Goal: Information Seeking & Learning: Understand process/instructions

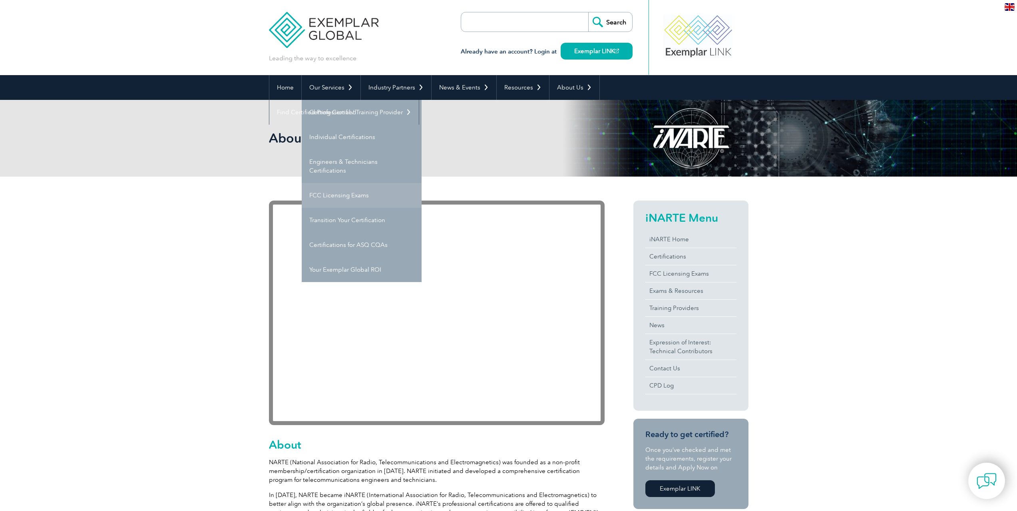
click at [343, 196] on link "FCC Licensing Exams" at bounding box center [362, 195] width 120 height 25
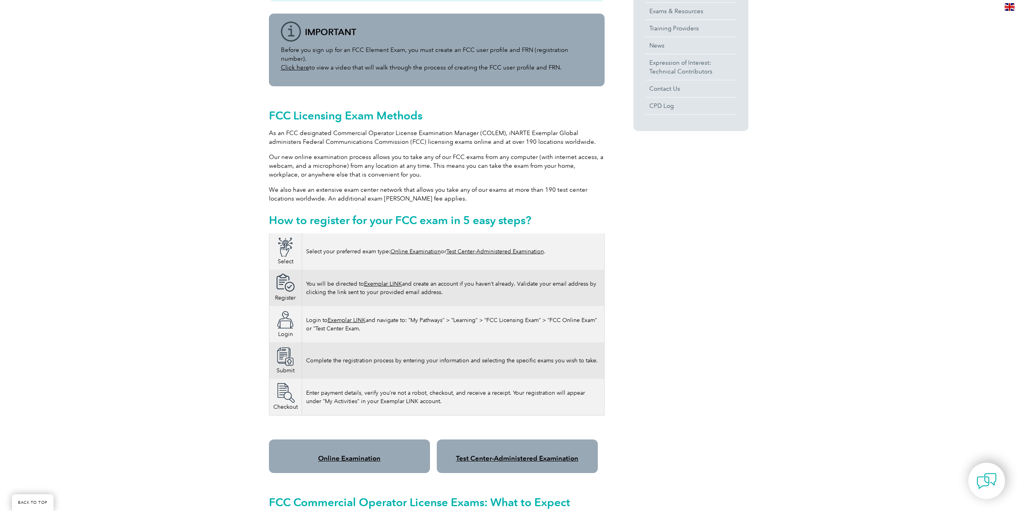
scroll to position [360, 0]
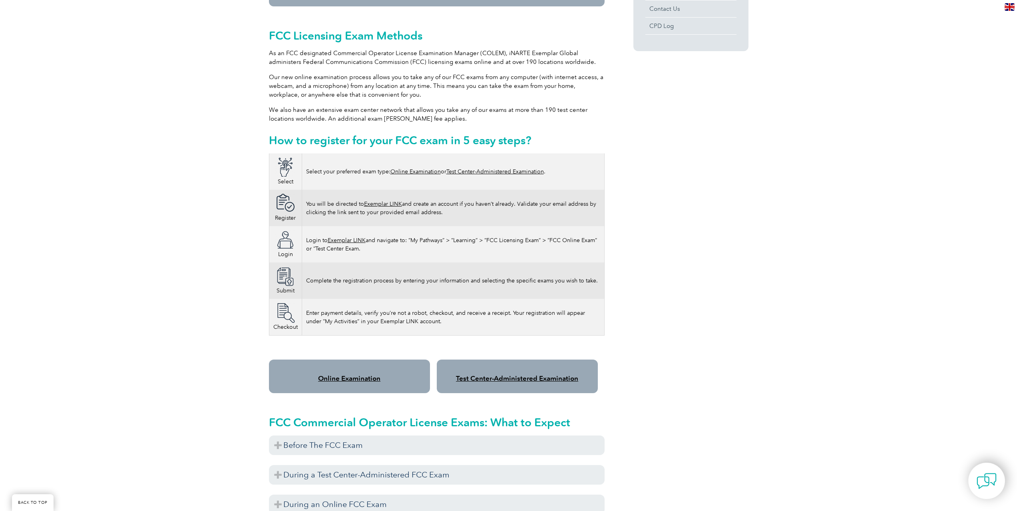
click at [405, 168] on link "Online Examination" at bounding box center [415, 171] width 50 height 7
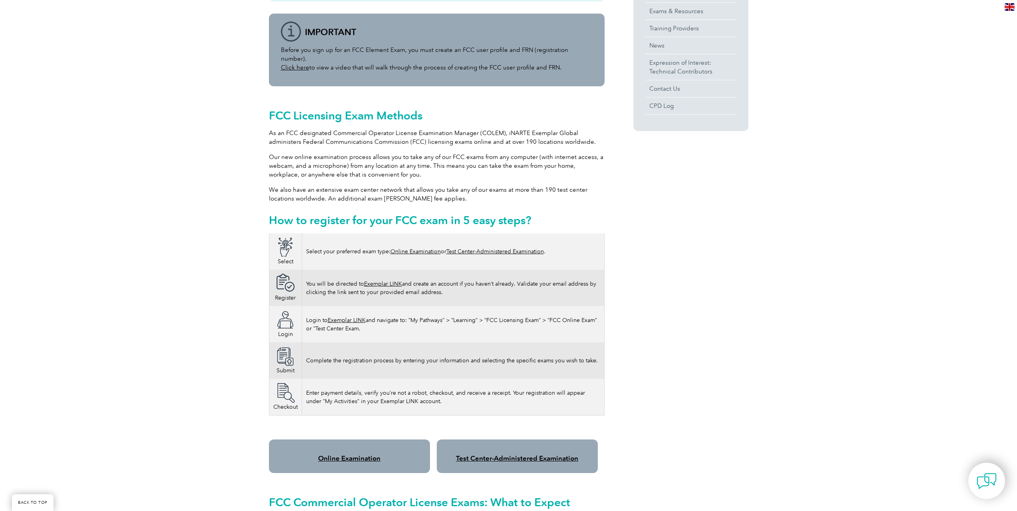
click at [41, 232] on div "Please note As of [DATE], the FCC has implemented application fees for licensin…" at bounding box center [508, 474] width 1017 height 1154
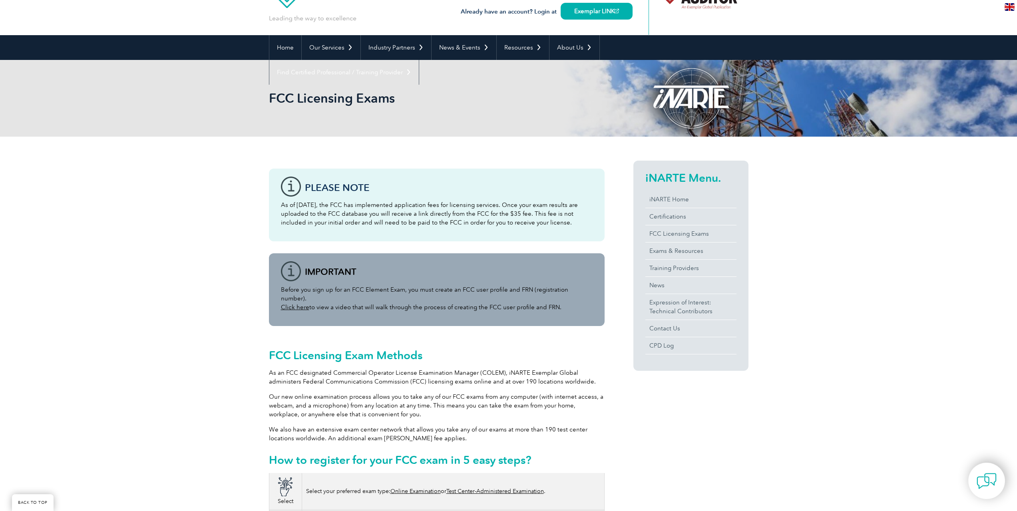
scroll to position [80, 0]
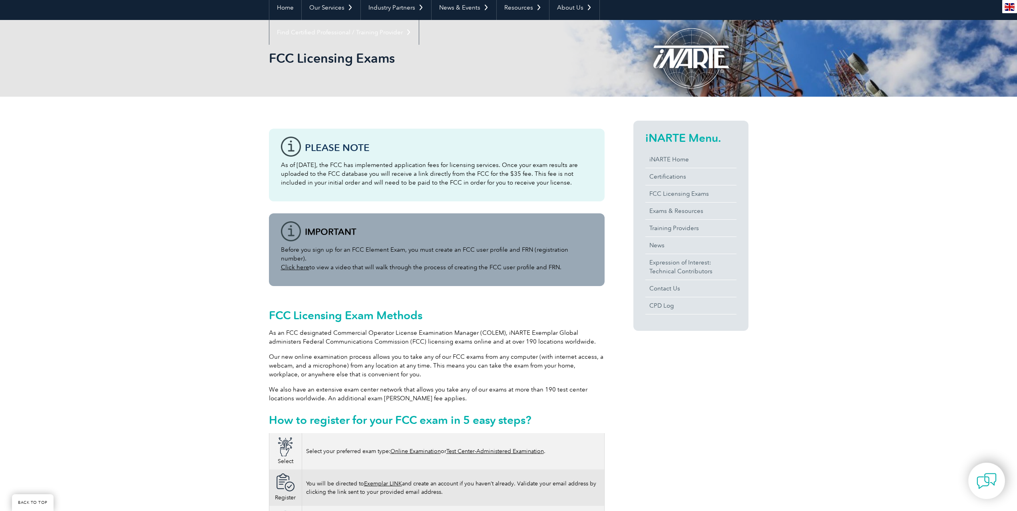
click at [294, 264] on link "Click here" at bounding box center [295, 267] width 28 height 7
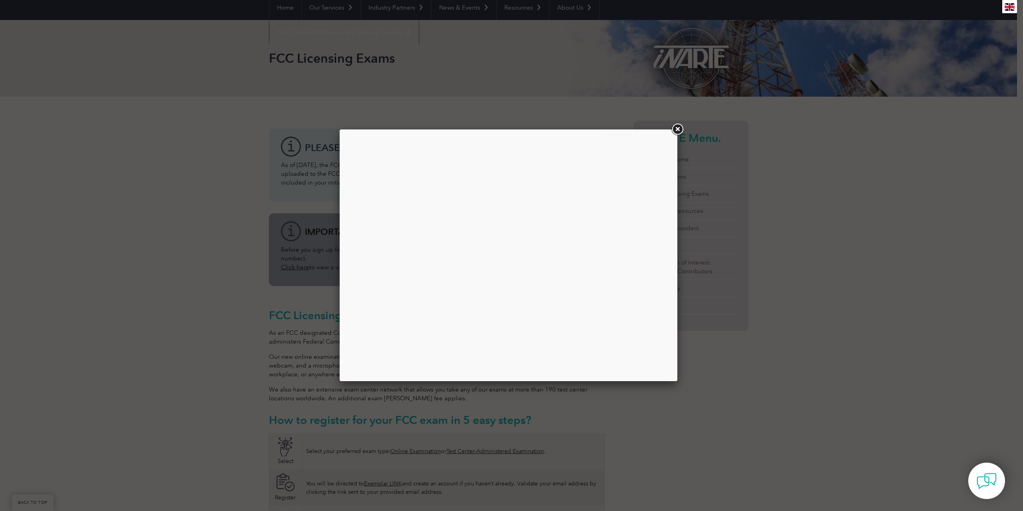
click at [677, 128] on link at bounding box center [677, 129] width 14 height 14
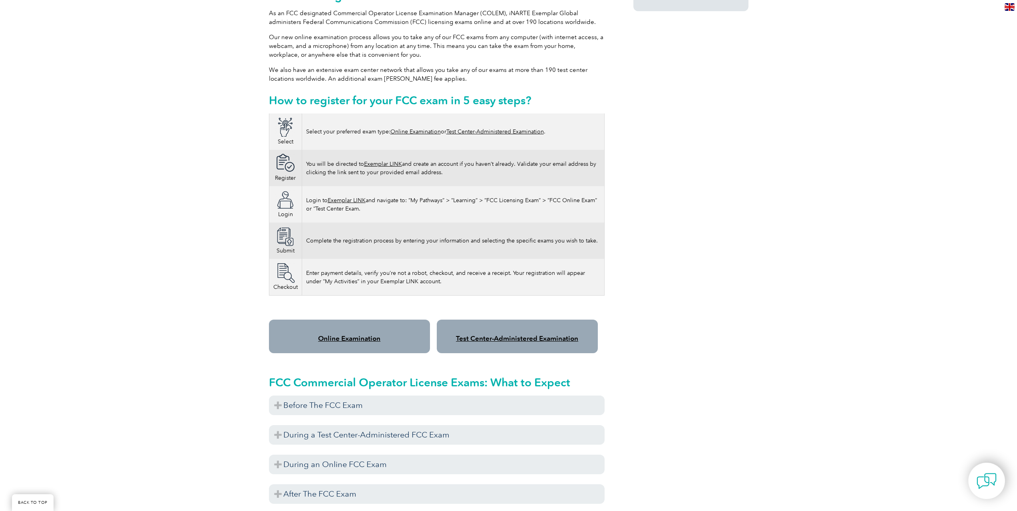
scroll to position [559, 0]
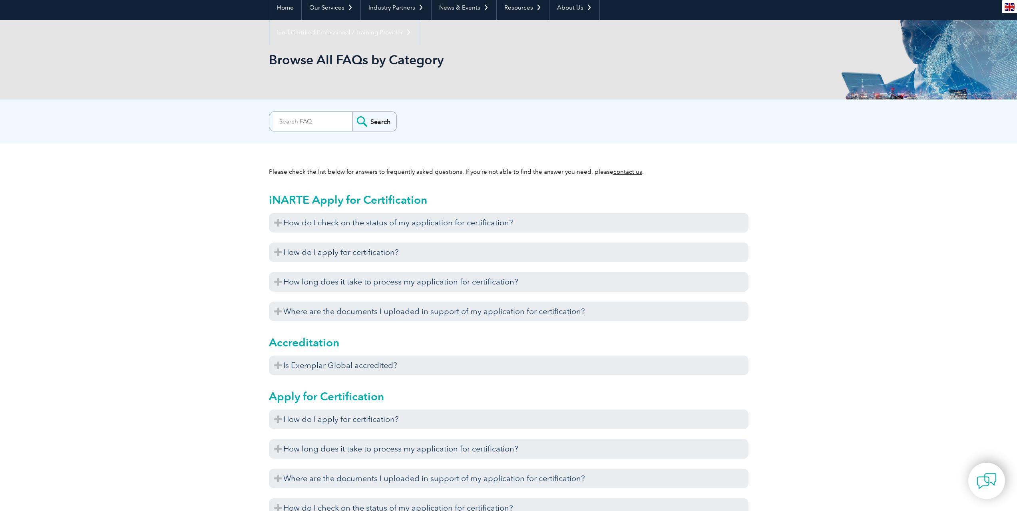
scroll to position [160, 0]
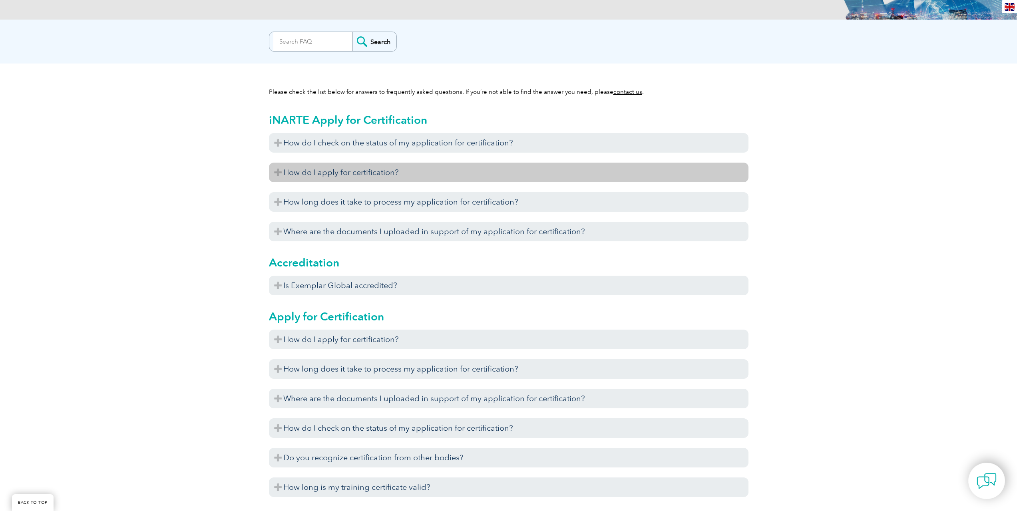
click at [276, 173] on h3 "How do I apply for certification?" at bounding box center [508, 173] width 479 height 20
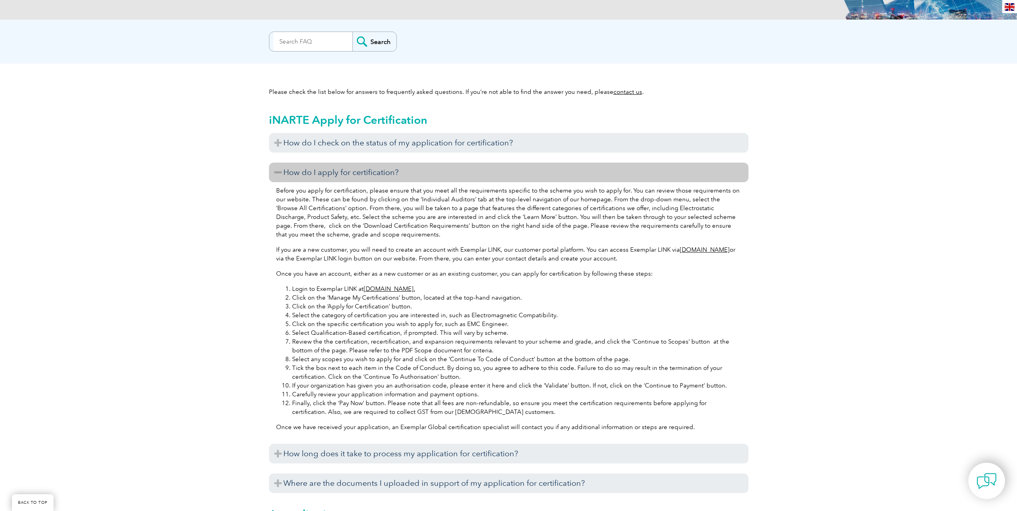
scroll to position [240, 0]
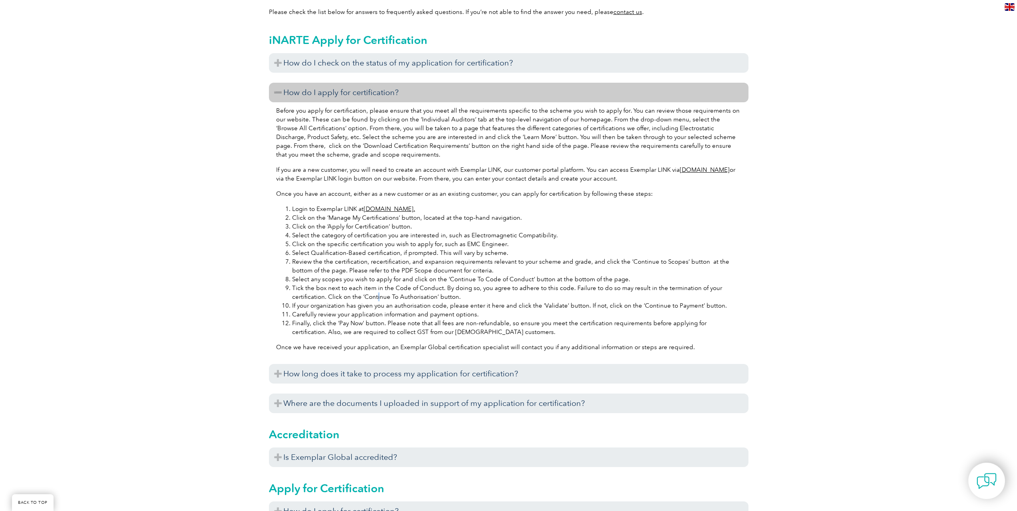
click at [378, 296] on li "Tick the box next to each item in the Code of Conduct. By doing so, you agree t…" at bounding box center [516, 293] width 449 height 18
click at [341, 300] on li "Tick the box next to each item in the Code of Conduct. By doing so, you agree t…" at bounding box center [516, 293] width 449 height 18
drag, startPoint x: 300, startPoint y: 314, endPoint x: 506, endPoint y: 315, distance: 205.8
click at [506, 315] on li "Carefully review your application information and payment options." at bounding box center [516, 314] width 449 height 9
click at [304, 321] on li "Finally, click the ‘Pay Now’ button. Please note that all fees are non-refundab…" at bounding box center [516, 328] width 449 height 18
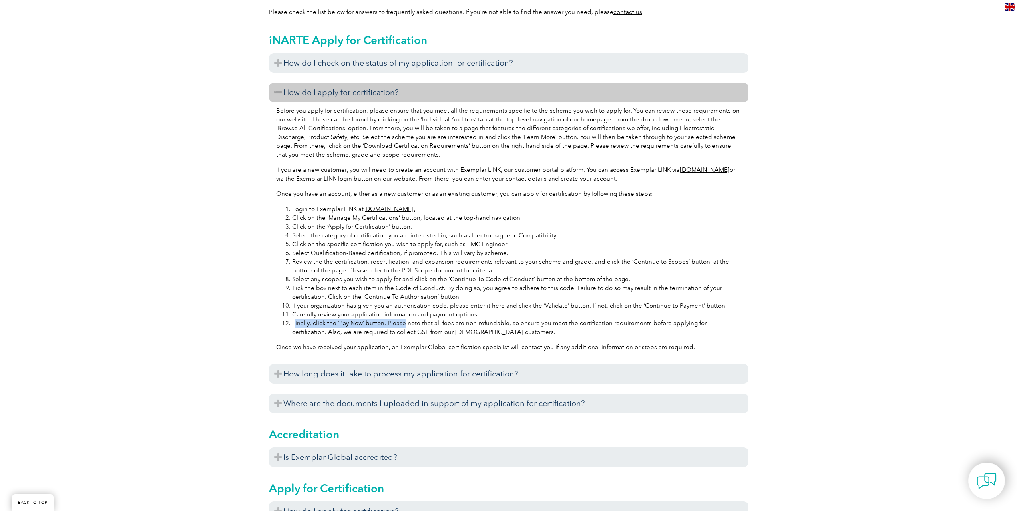
drag, startPoint x: 294, startPoint y: 324, endPoint x: 397, endPoint y: 326, distance: 103.1
click at [401, 324] on li "Finally, click the ‘Pay Now’ button. Please note that all fees are non-refundab…" at bounding box center [516, 328] width 449 height 18
click at [354, 331] on li "Finally, click the ‘Pay Now’ button. Please note that all fees are non-refundab…" at bounding box center [516, 328] width 449 height 18
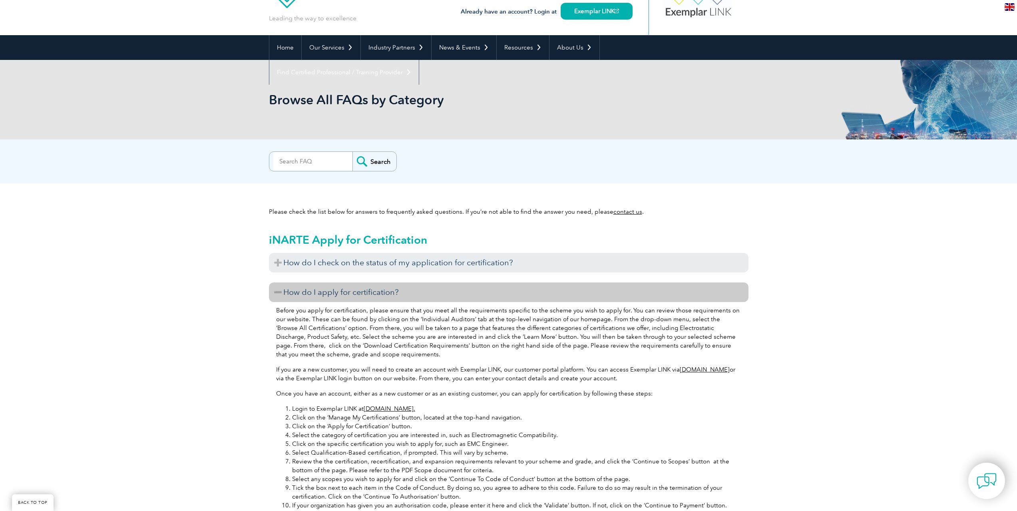
scroll to position [360, 0]
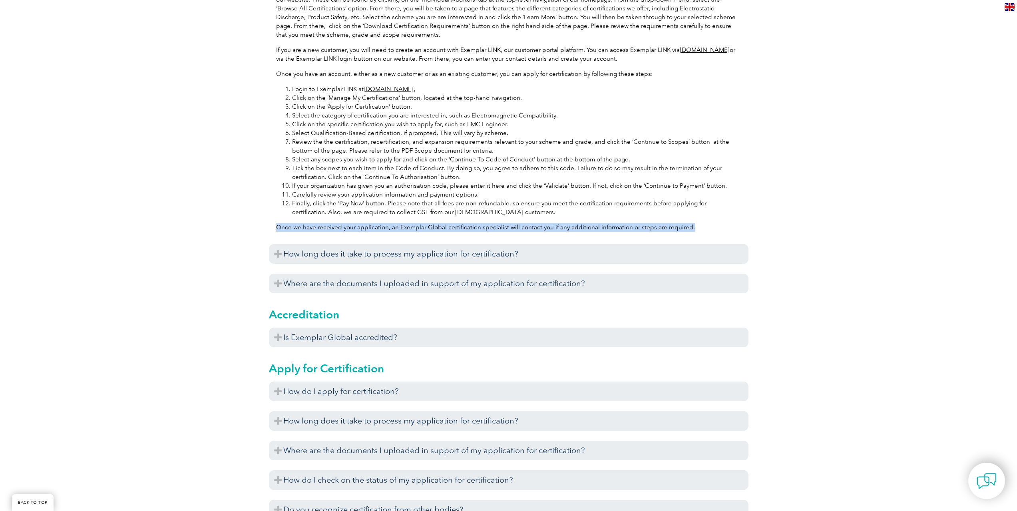
drag, startPoint x: 706, startPoint y: 221, endPoint x: 275, endPoint y: 230, distance: 430.8
click at [275, 230] on div "Before you apply for certification, please ensure that you meet all the require…" at bounding box center [508, 110] width 479 height 256
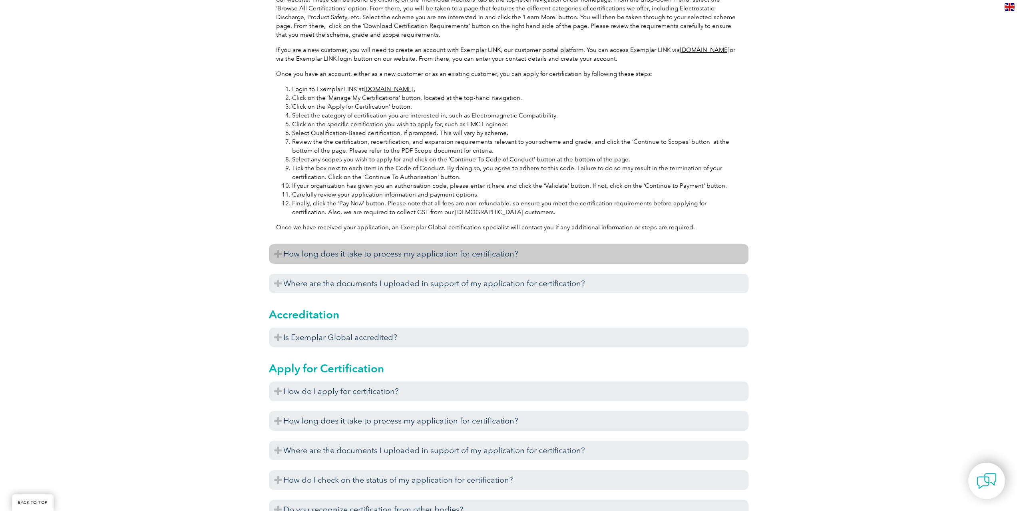
click at [277, 254] on h3 "How long does it take to process my application for certification?" at bounding box center [508, 254] width 479 height 20
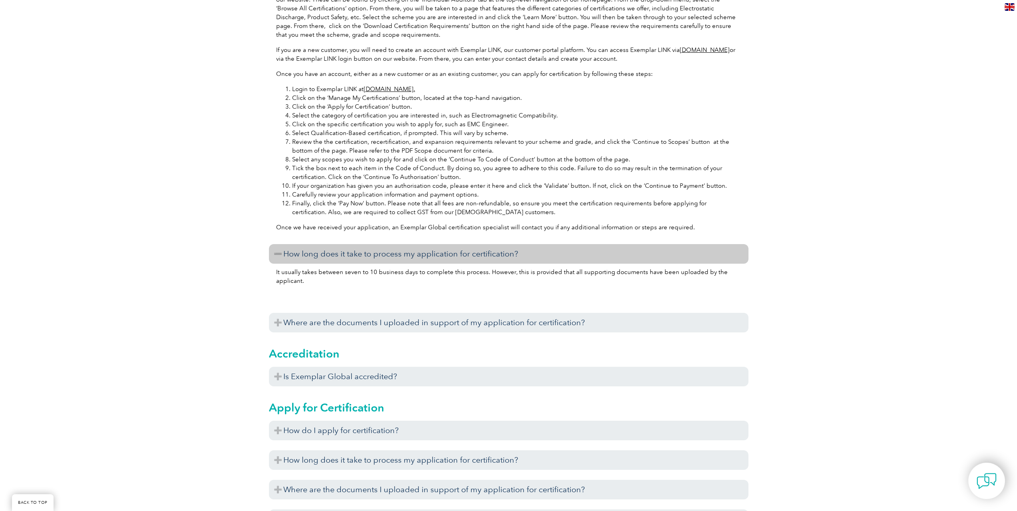
scroll to position [439, 0]
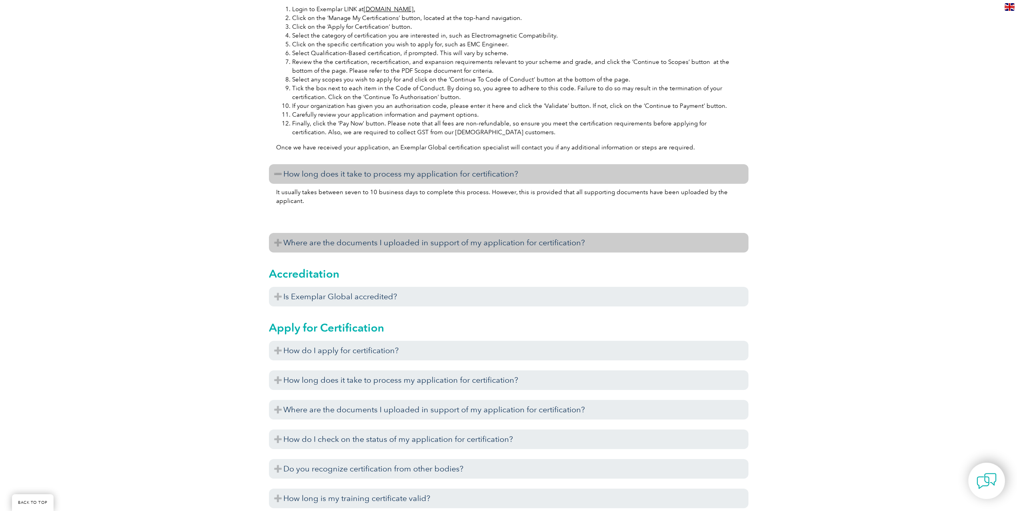
click at [274, 241] on h3 "Where are the documents I uploaded in support of my application for certificati…" at bounding box center [508, 243] width 479 height 20
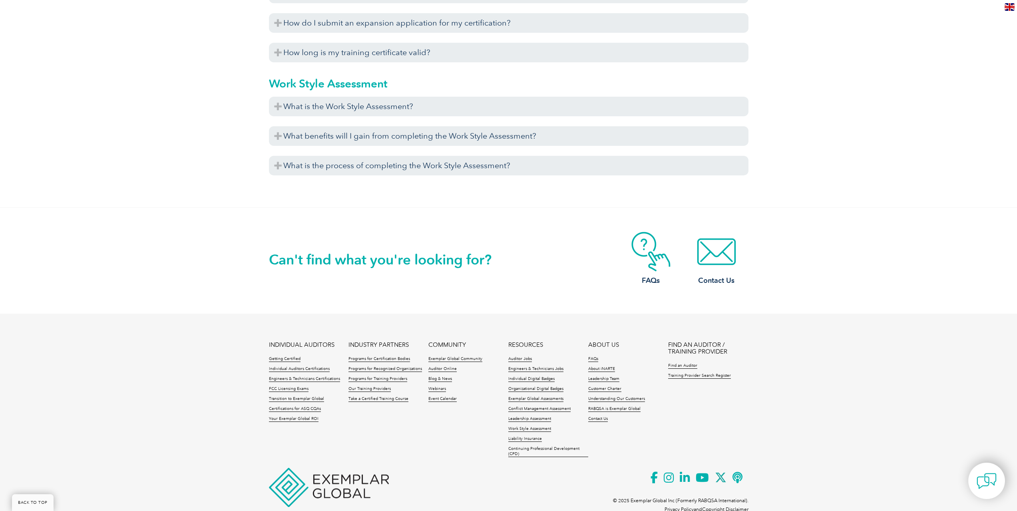
scroll to position [3297, 0]
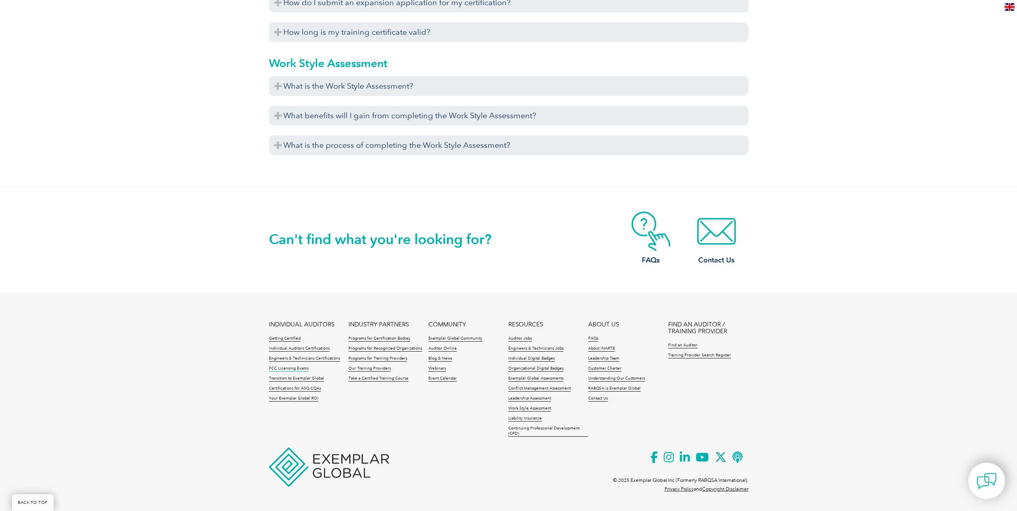
click at [286, 367] on link "FCC Licensing Exams" at bounding box center [289, 369] width 40 height 6
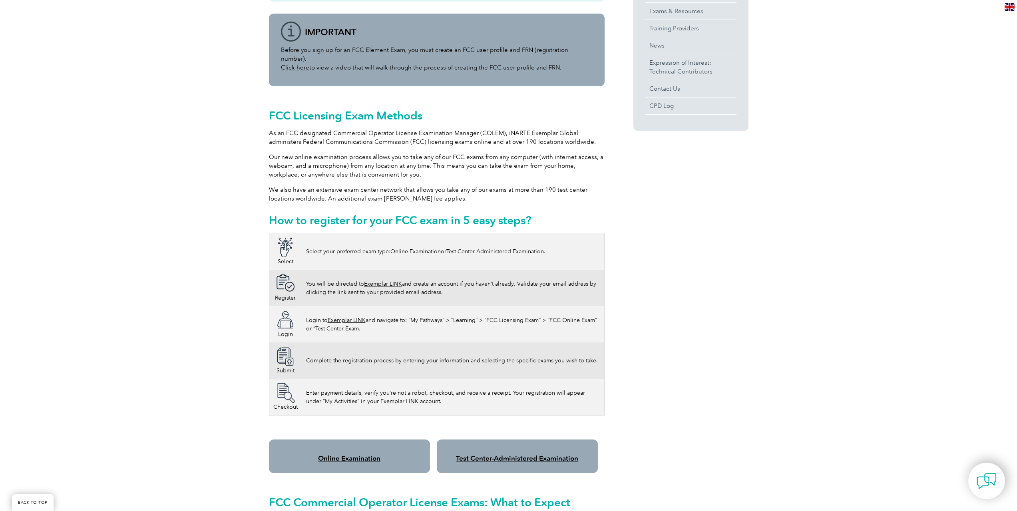
scroll to position [360, 0]
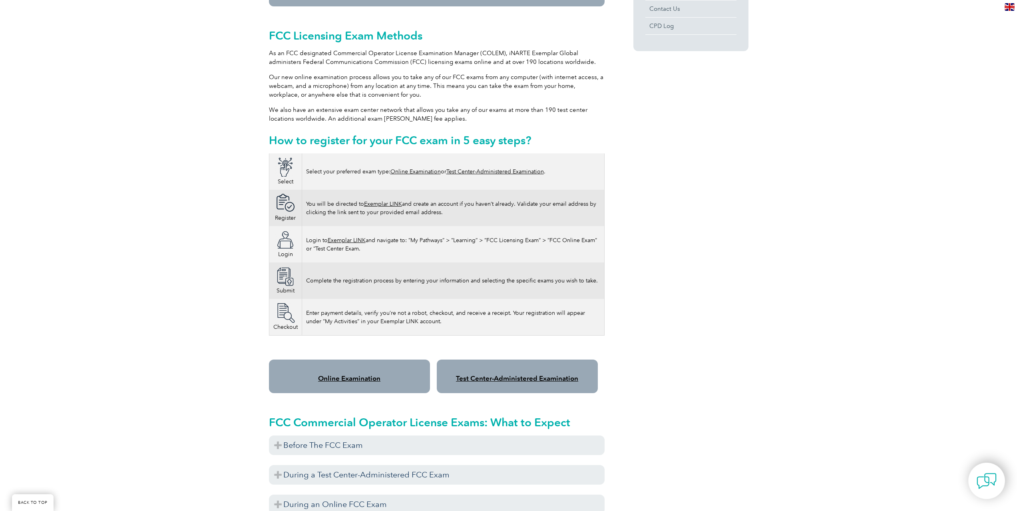
click at [359, 374] on link "Online Examination" at bounding box center [349, 378] width 62 height 8
